Goal: Information Seeking & Learning: Learn about a topic

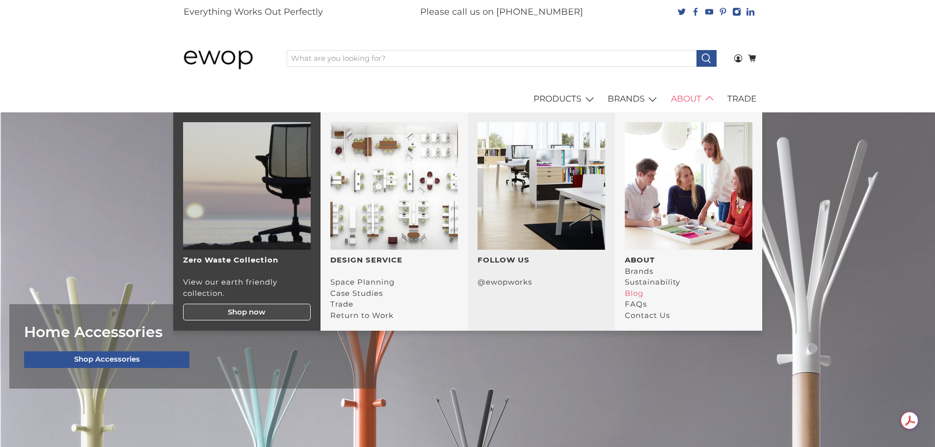
click at [635, 292] on link "Blog" at bounding box center [634, 293] width 19 height 9
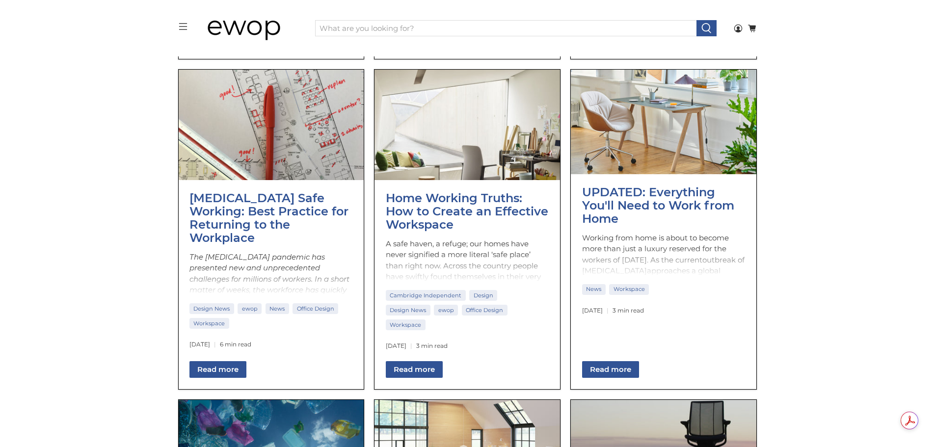
scroll to position [443, 0]
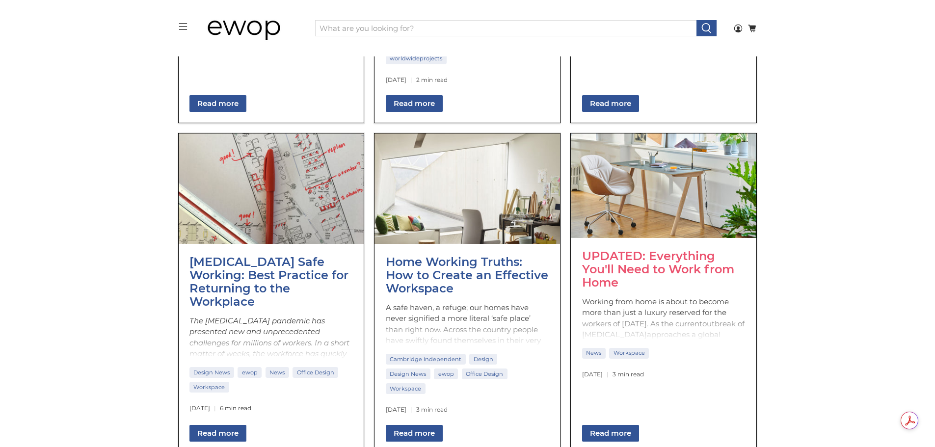
click at [619, 249] on link "UPDATED: Everything You'll Need to Work from Home" at bounding box center [658, 269] width 152 height 41
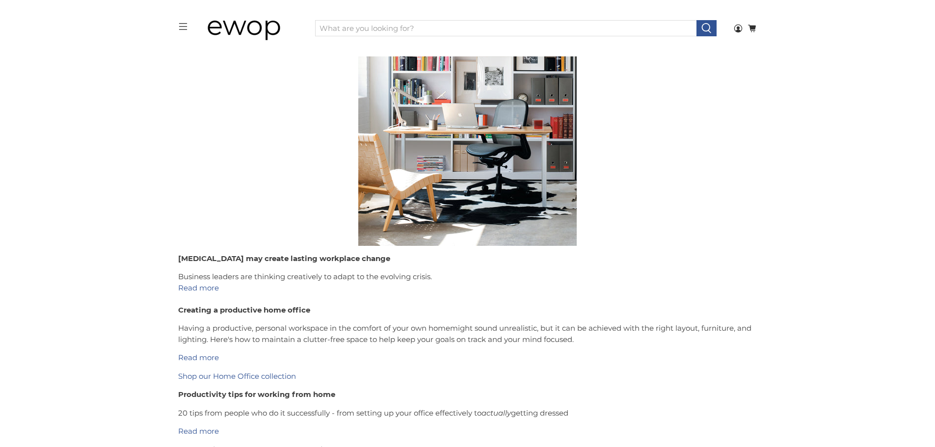
scroll to position [2113, 0]
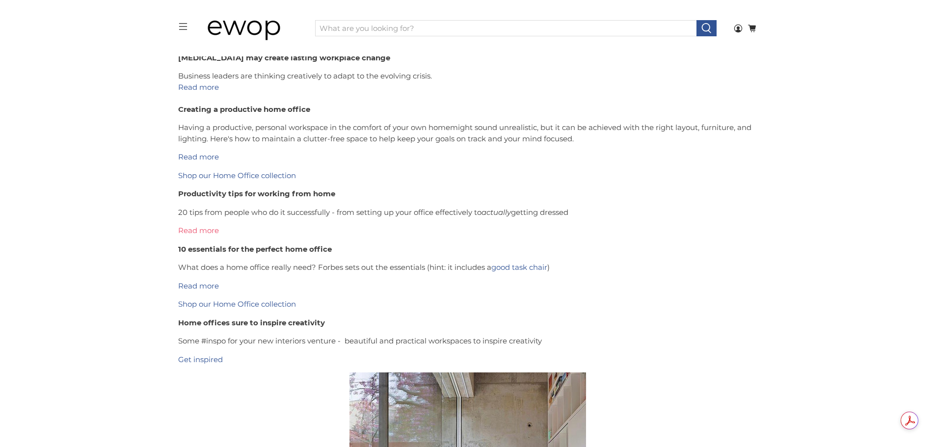
click at [196, 226] on link "Read more" at bounding box center [198, 230] width 41 height 9
